Goal: Information Seeking & Learning: Learn about a topic

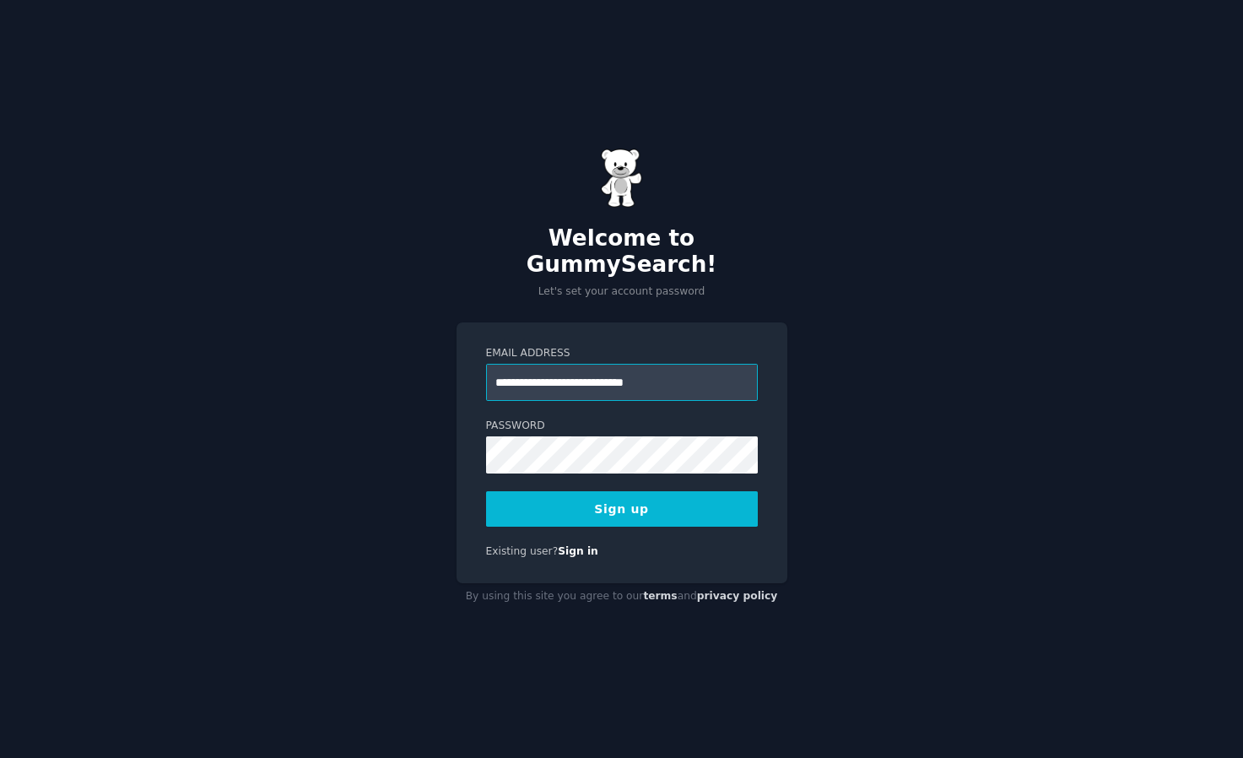
type input "**********"
click at [621, 494] on button "Sign up" at bounding box center [622, 508] width 272 height 35
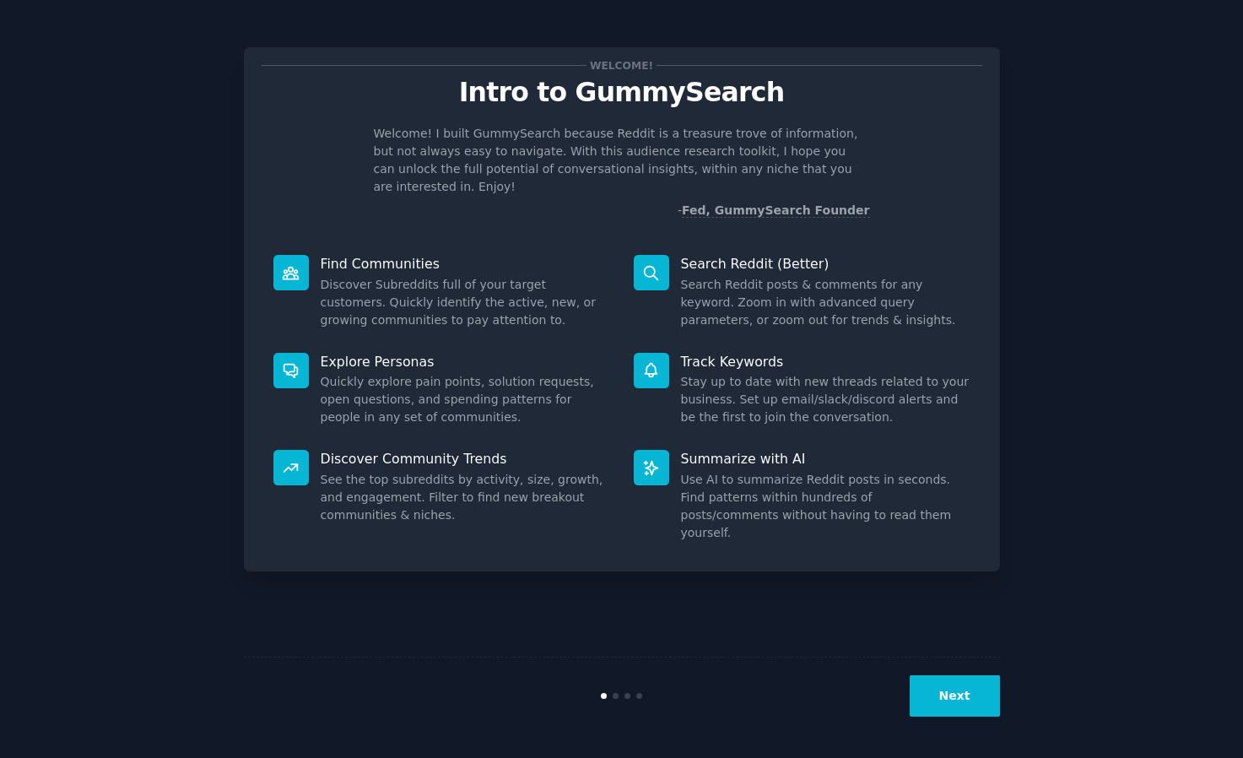
click at [954, 713] on button "Next" at bounding box center [955, 695] width 90 height 41
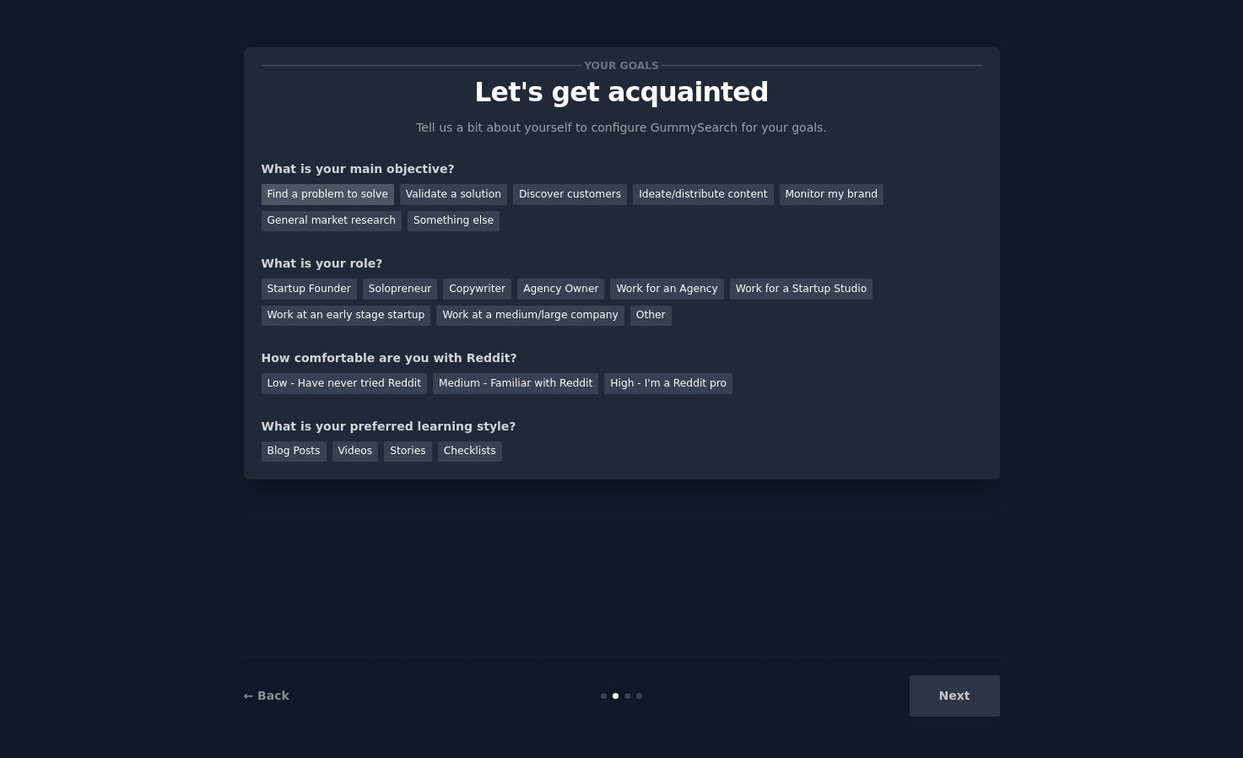
click at [370, 191] on div "Find a problem to solve" at bounding box center [328, 194] width 132 height 21
click at [338, 295] on div "Startup Founder" at bounding box center [309, 288] width 95 height 21
click at [558, 291] on div "Agency Owner" at bounding box center [560, 288] width 87 height 21
click at [454, 386] on div "Medium - Familiar with Reddit" at bounding box center [515, 383] width 165 height 21
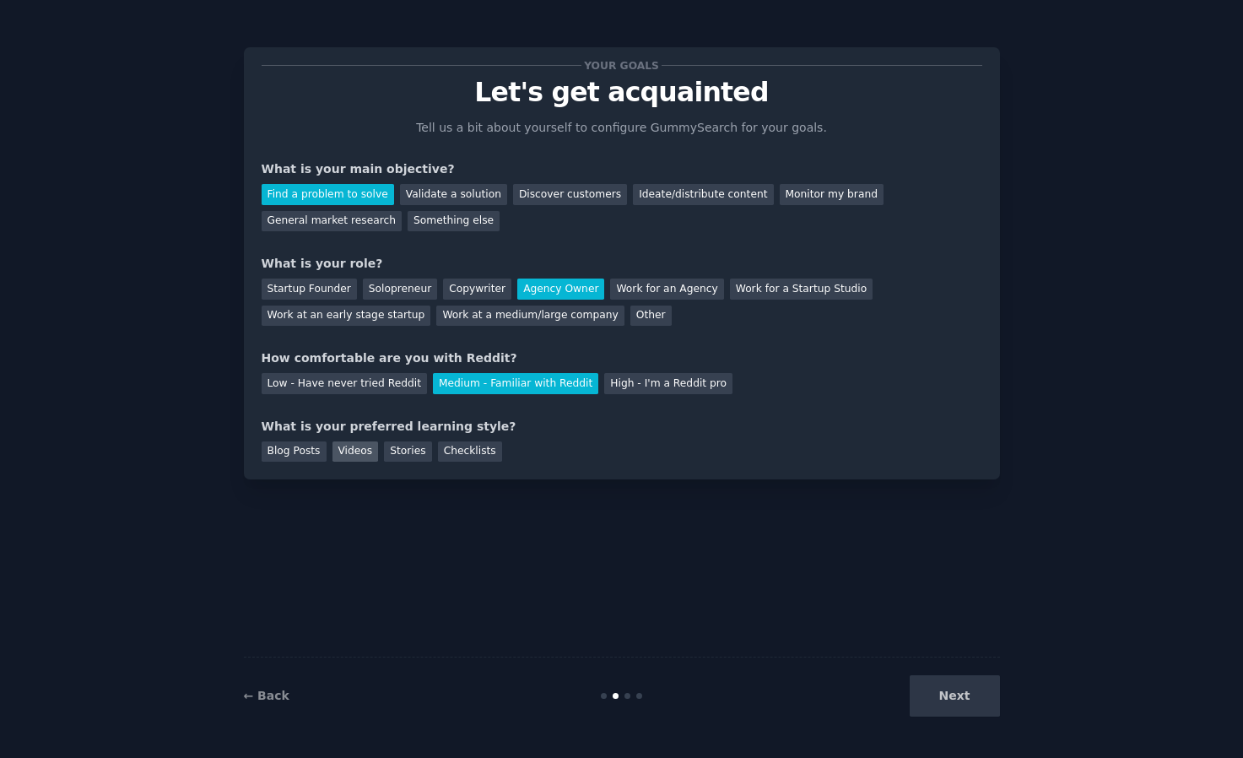
click at [357, 448] on div "Videos" at bounding box center [355, 451] width 46 height 21
click at [313, 454] on div "Blog Posts" at bounding box center [294, 451] width 65 height 21
click at [967, 697] on button "Next" at bounding box center [955, 695] width 90 height 41
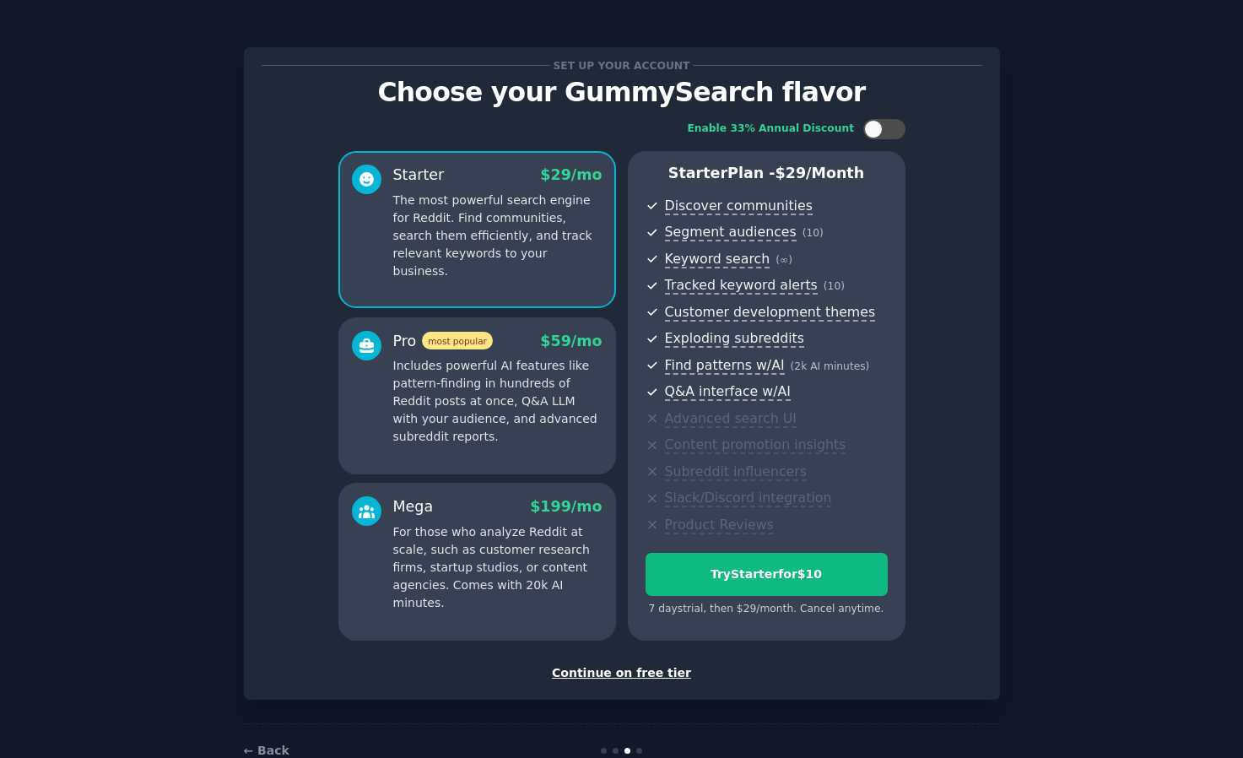
click at [651, 668] on div "Continue on free tier" at bounding box center [622, 673] width 721 height 18
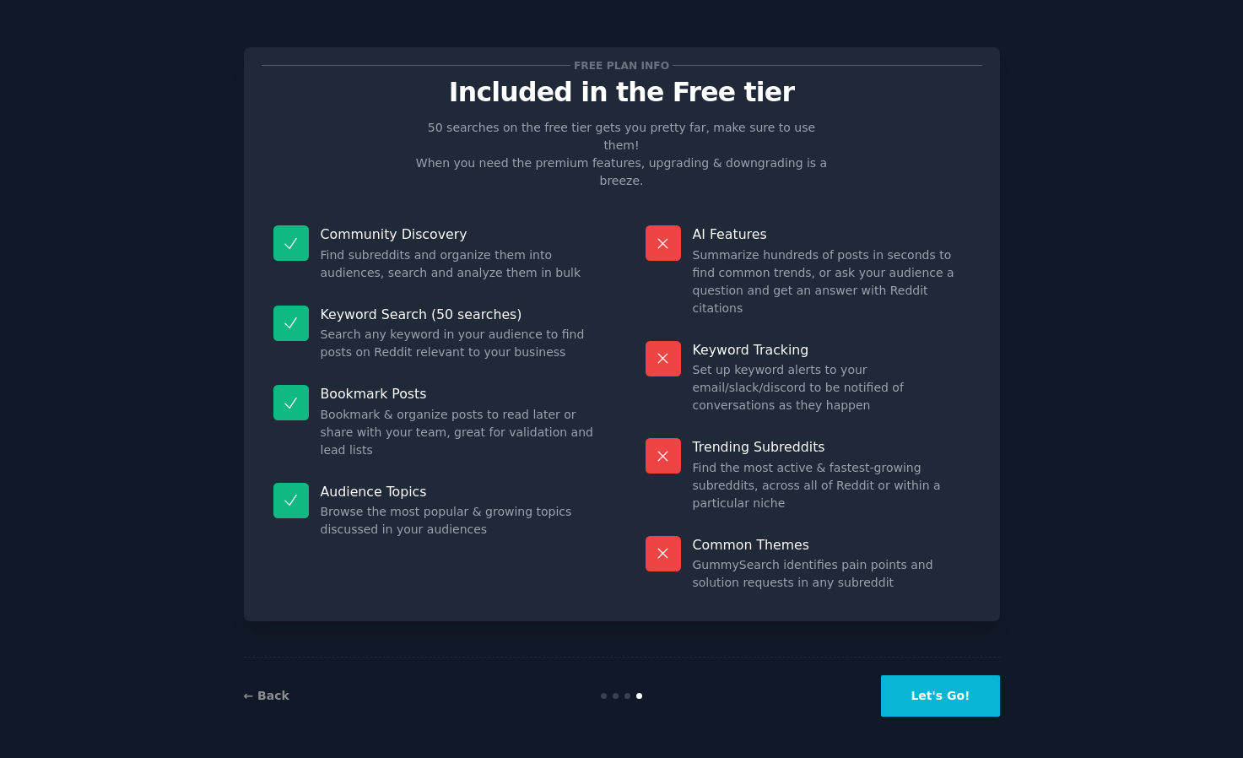
click at [948, 696] on button "Let's Go!" at bounding box center [940, 695] width 118 height 41
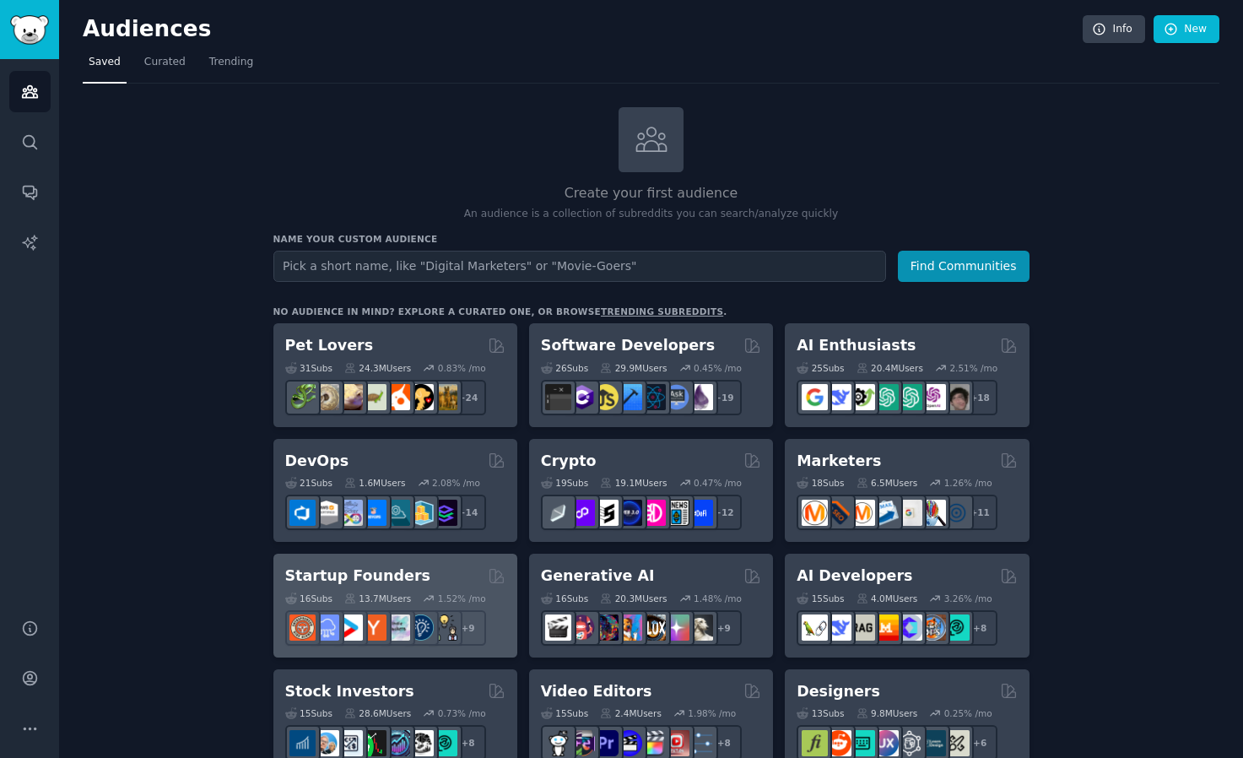
click at [388, 572] on h2 "Startup Founders" at bounding box center [357, 575] width 145 height 21
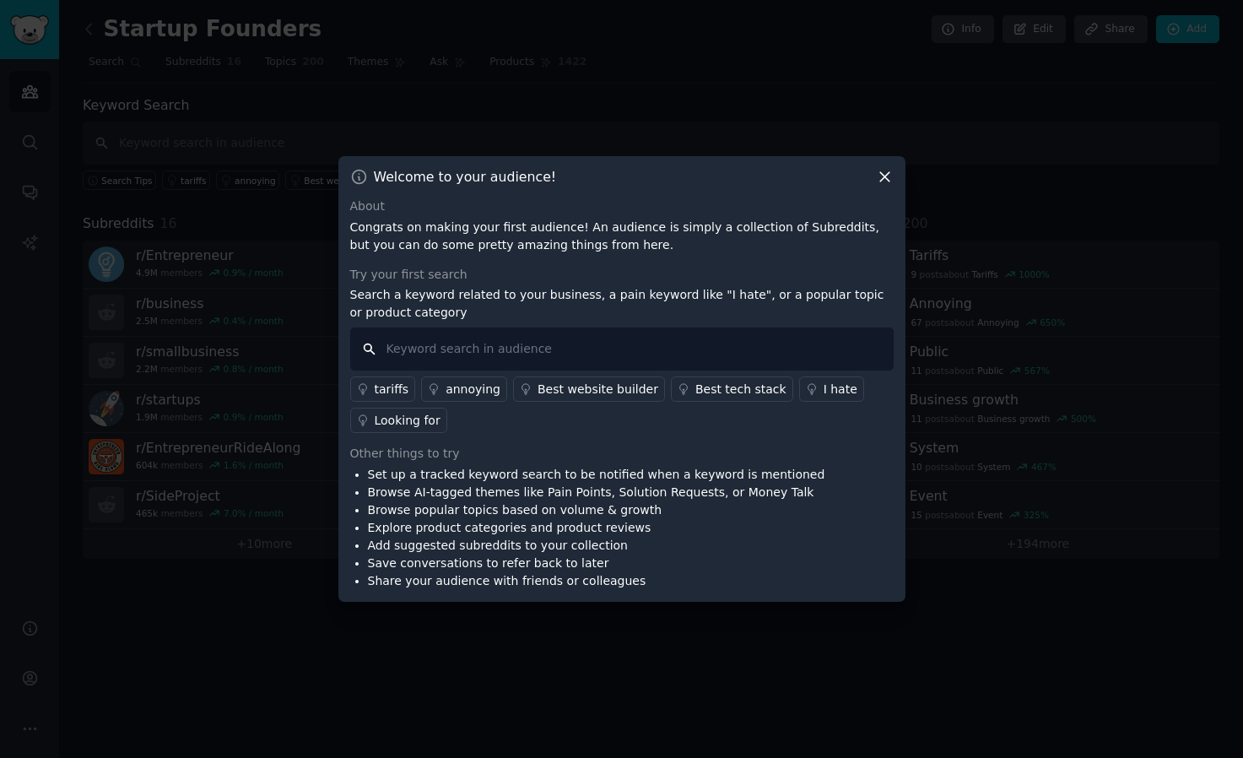
click at [658, 345] on input "text" at bounding box center [621, 348] width 543 height 43
click at [884, 175] on icon at bounding box center [885, 177] width 18 height 18
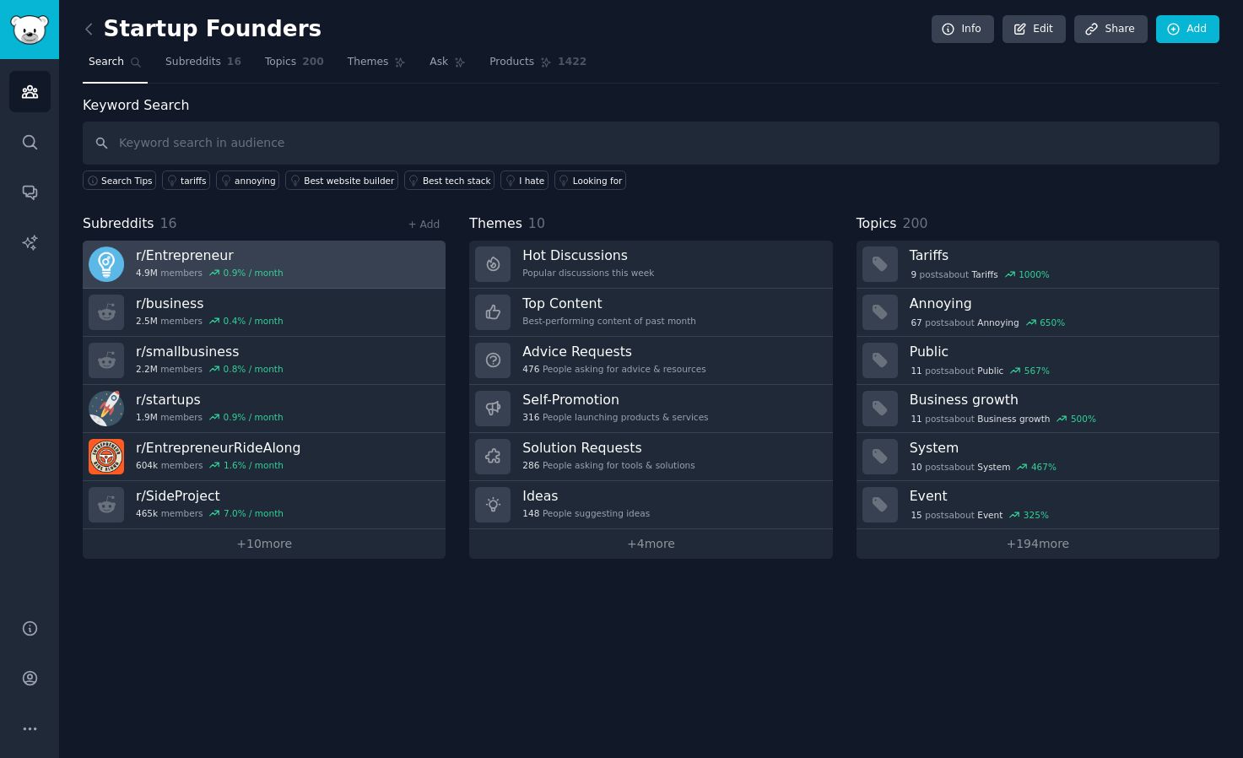
click at [208, 258] on h3 "r/ Entrepreneur" at bounding box center [210, 255] width 148 height 18
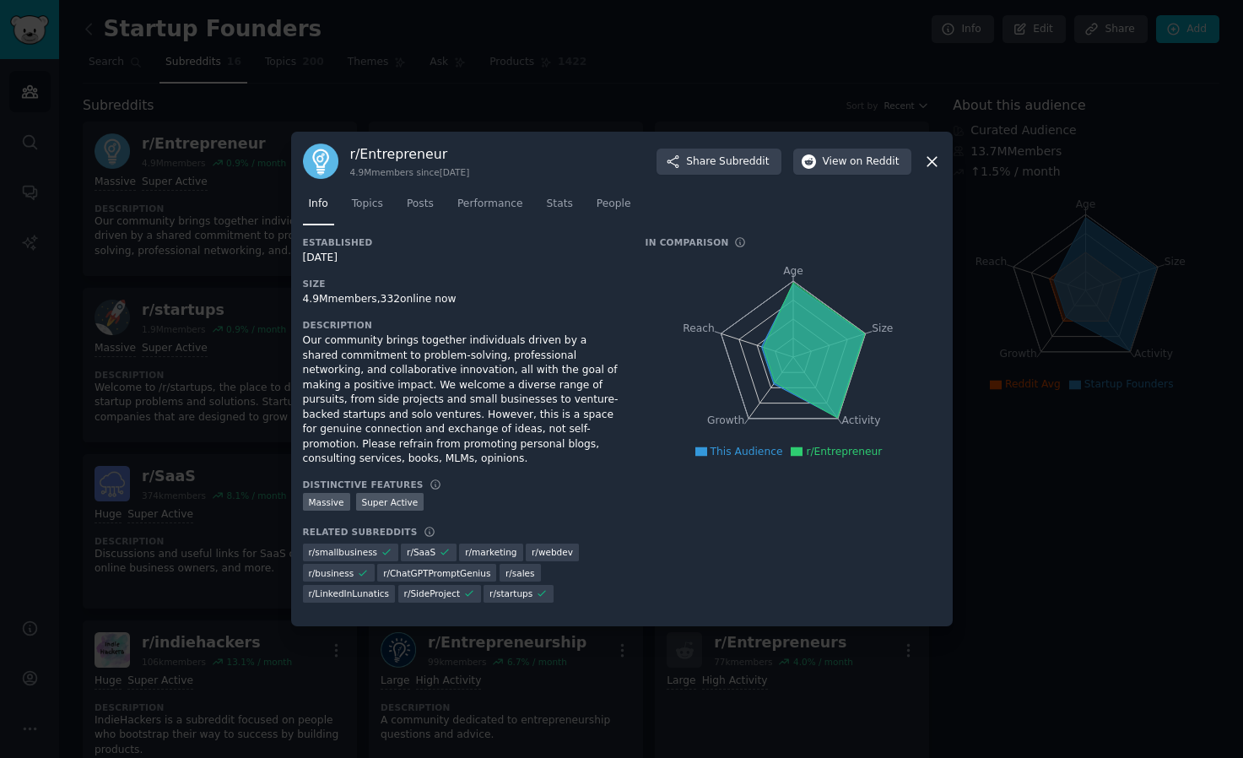
click at [934, 158] on icon at bounding box center [932, 162] width 18 height 18
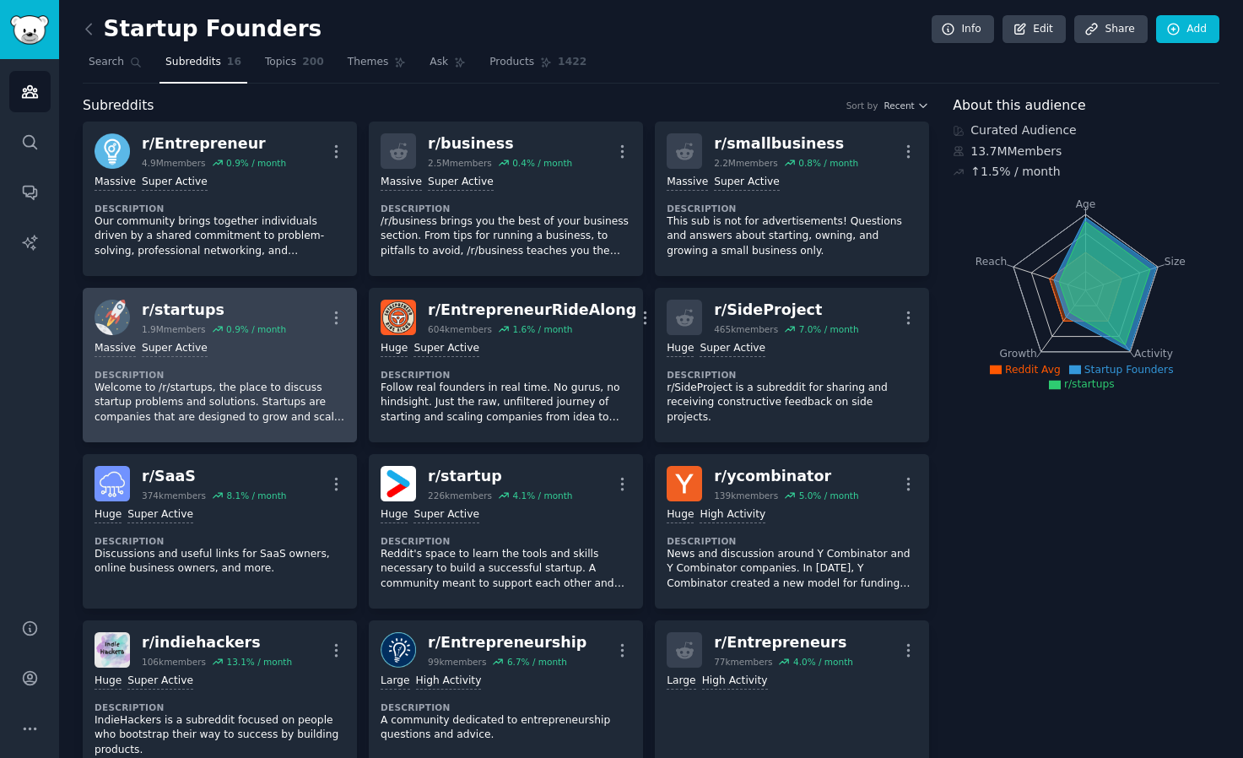
click at [197, 308] on div "r/ startups" at bounding box center [214, 310] width 144 height 21
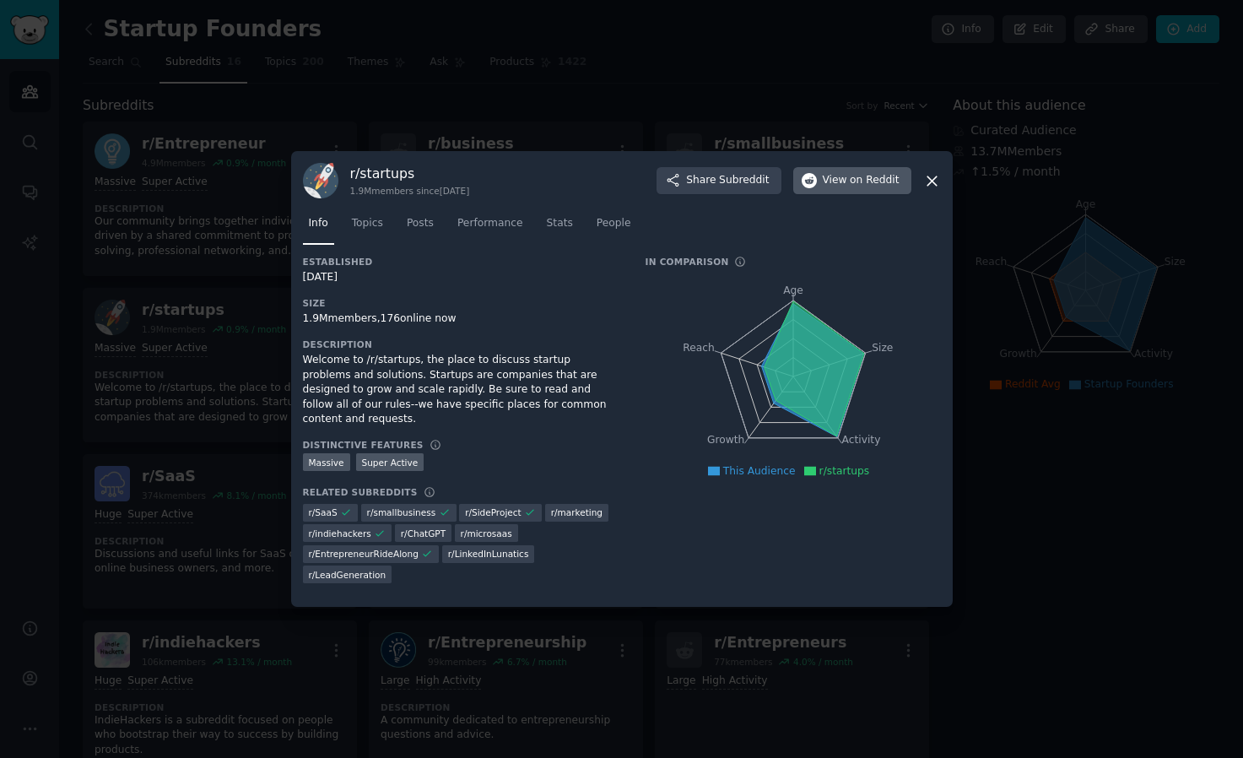
click at [850, 181] on span "View on Reddit" at bounding box center [861, 180] width 77 height 15
click at [929, 181] on icon at bounding box center [932, 181] width 18 height 18
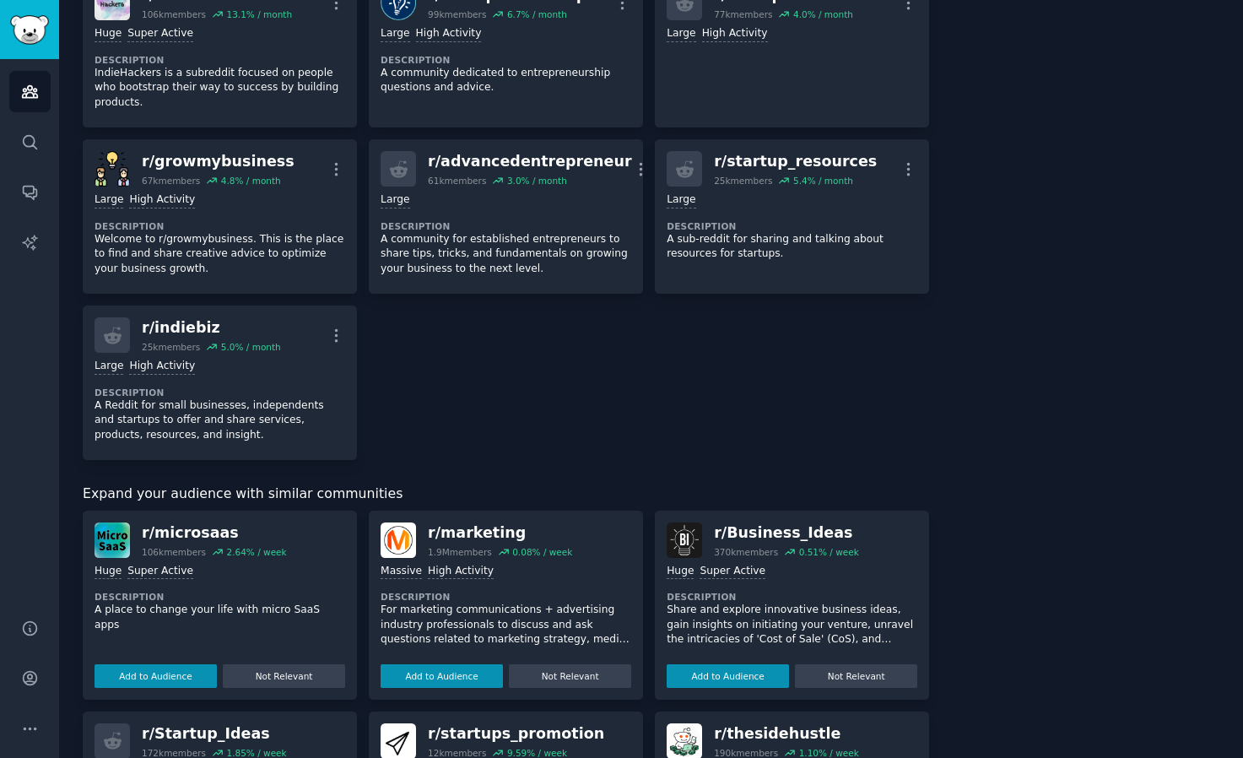
scroll to position [664, 0]
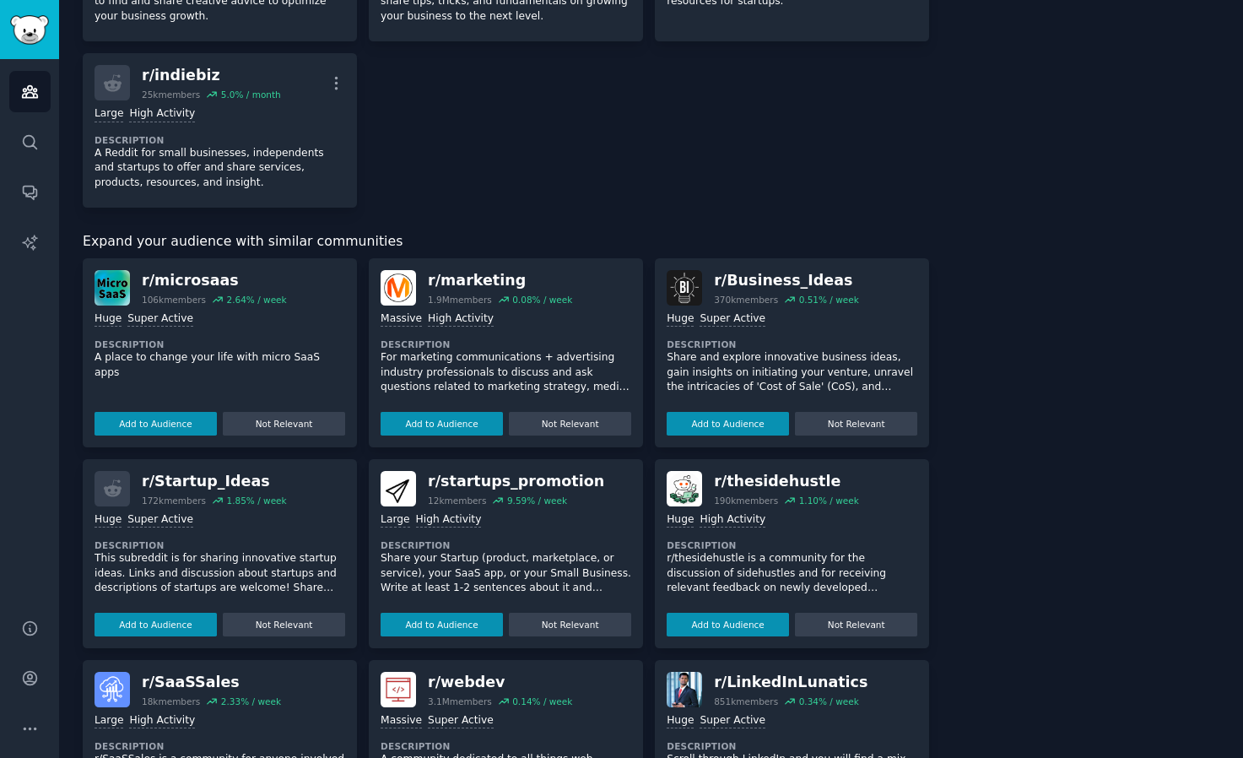
scroll to position [902, 0]
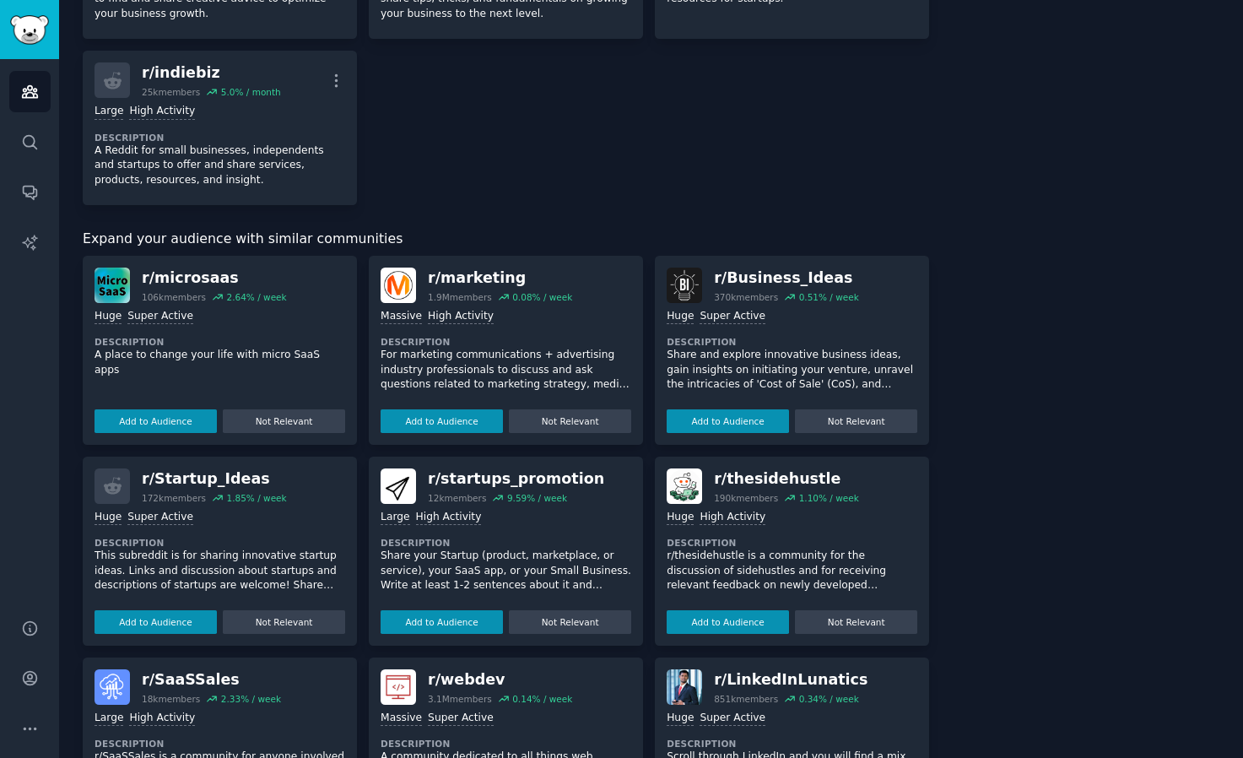
click at [1163, 0] on div "About this audience Curated Audience 13.7M Members ↑ 1.5 % / month Age Size Act…" at bounding box center [1086, 120] width 267 height 1854
